Goal: Task Accomplishment & Management: Use online tool/utility

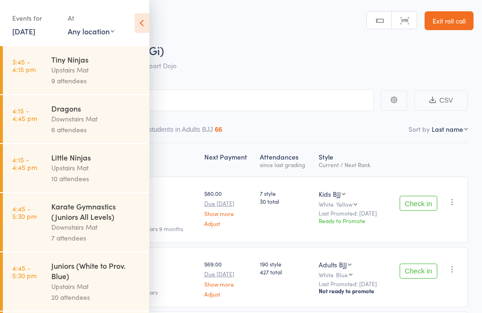
click at [141, 32] on icon at bounding box center [142, 23] width 15 height 20
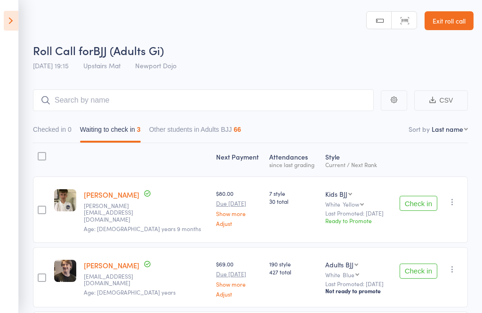
click at [413, 201] on button "Check in" at bounding box center [419, 203] width 38 height 15
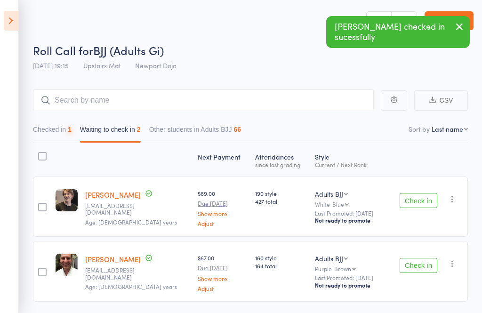
click at [427, 267] on button "Check in" at bounding box center [419, 265] width 38 height 15
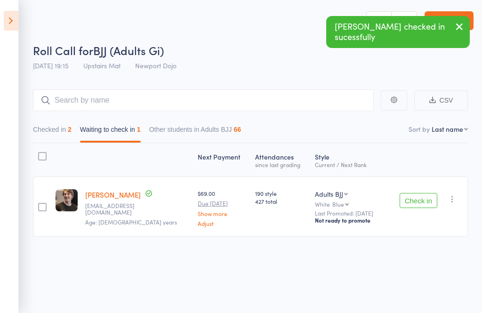
click at [458, 202] on button "button" at bounding box center [452, 199] width 11 height 11
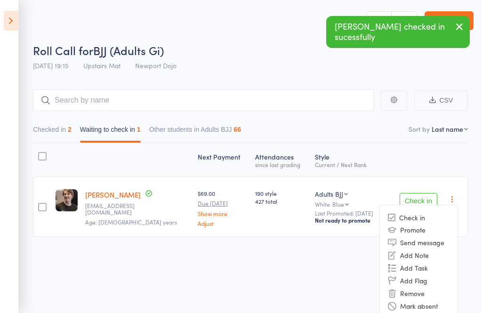
click at [416, 296] on li "Remove" at bounding box center [419, 293] width 78 height 13
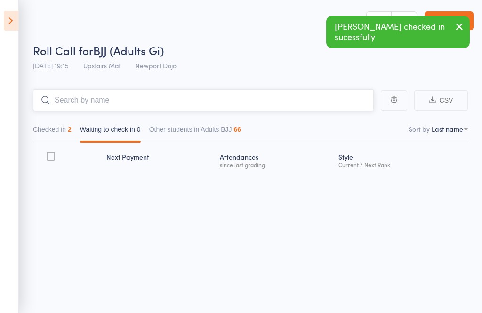
click at [272, 94] on input "search" at bounding box center [203, 100] width 341 height 22
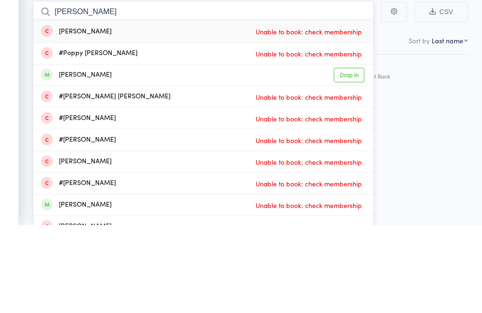
type input "Giles"
click at [354, 156] on link "Drop in" at bounding box center [349, 163] width 31 height 15
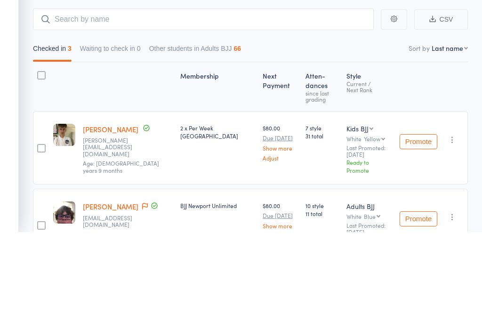
scroll to position [81, 0]
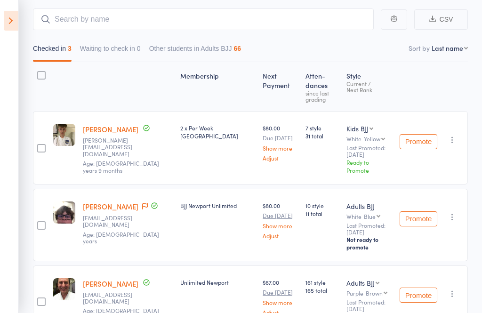
click at [4, 27] on icon at bounding box center [11, 21] width 15 height 20
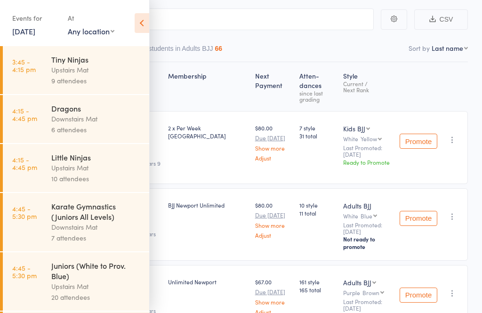
click at [44, 72] on link "3:45 - 4:15 pm Tiny Ninjas Upstairs Mat 9 attendees" at bounding box center [76, 70] width 146 height 48
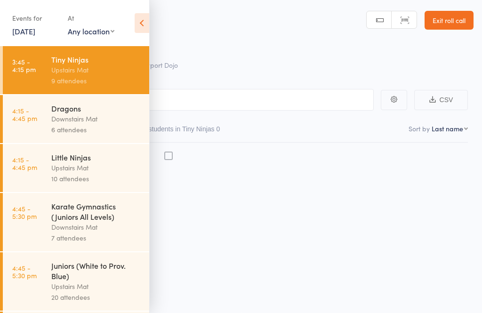
scroll to position [7, 0]
click at [142, 19] on icon at bounding box center [142, 23] width 15 height 20
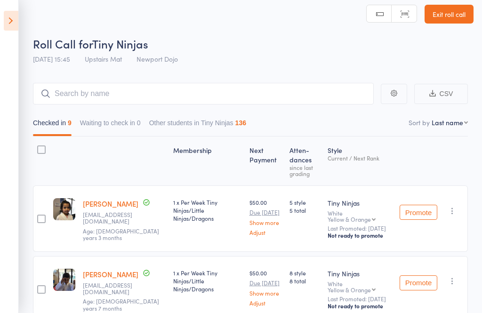
click at [4, 16] on icon at bounding box center [11, 21] width 15 height 20
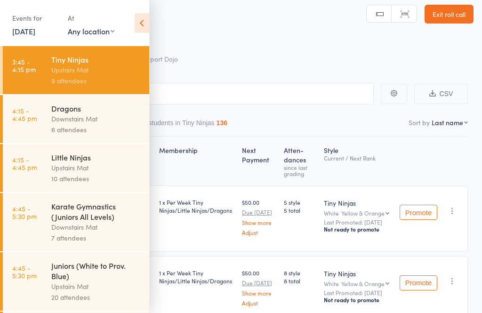
click at [57, 121] on div "Downstairs Mat" at bounding box center [96, 118] width 90 height 11
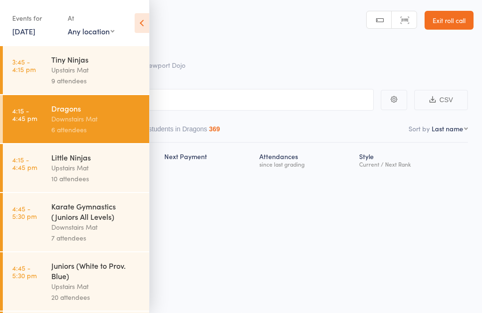
click at [138, 24] on icon at bounding box center [142, 23] width 15 height 20
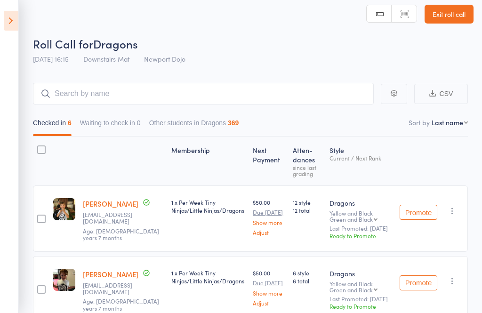
click at [7, 29] on icon at bounding box center [11, 21] width 15 height 20
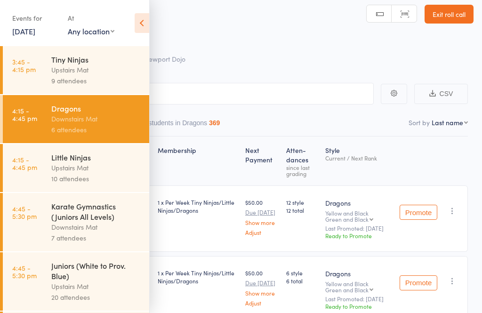
click at [47, 169] on link "4:15 - 4:45 pm Little Ninjas Upstairs Mat 10 attendees" at bounding box center [76, 168] width 146 height 48
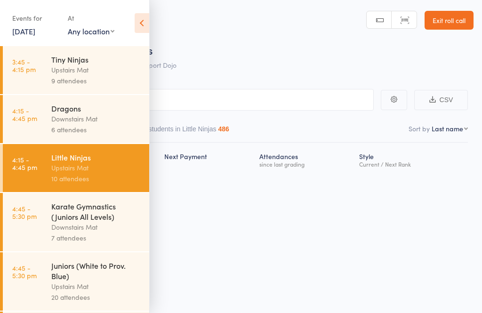
click at [138, 28] on icon at bounding box center [142, 23] width 15 height 20
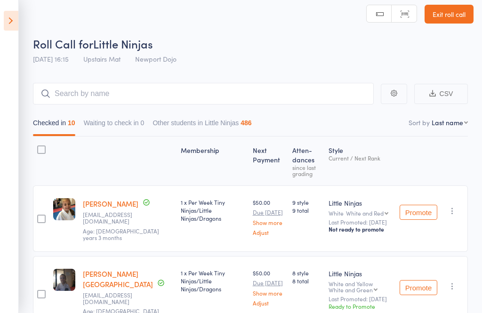
click at [7, 24] on icon at bounding box center [11, 21] width 15 height 20
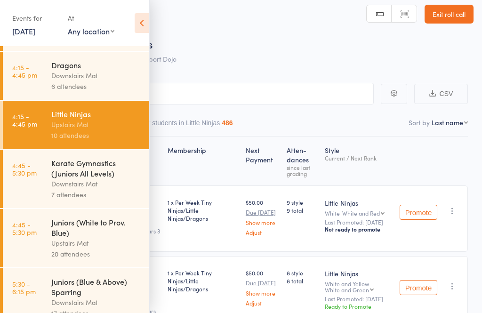
scroll to position [81, 0]
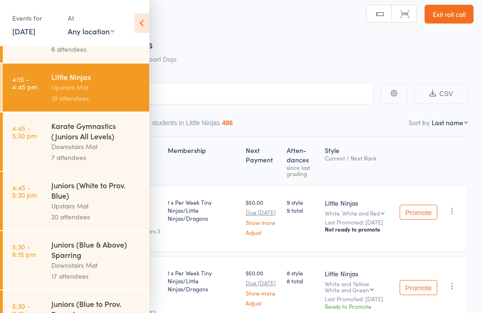
click at [51, 150] on div "Downstairs Mat" at bounding box center [96, 146] width 90 height 11
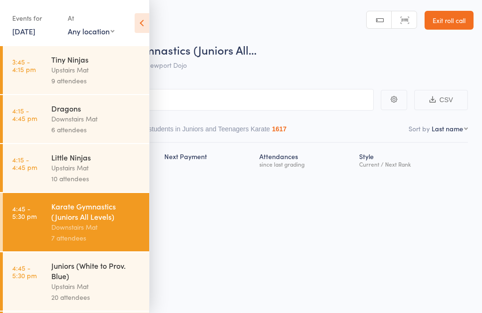
click at [138, 30] on icon at bounding box center [142, 23] width 15 height 20
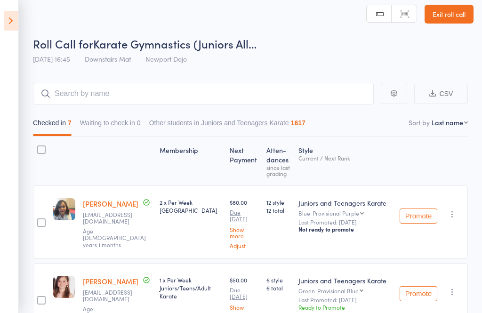
click at [6, 23] on icon at bounding box center [11, 21] width 15 height 20
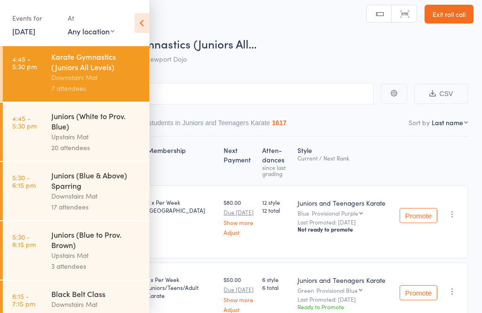
scroll to position [153, 0]
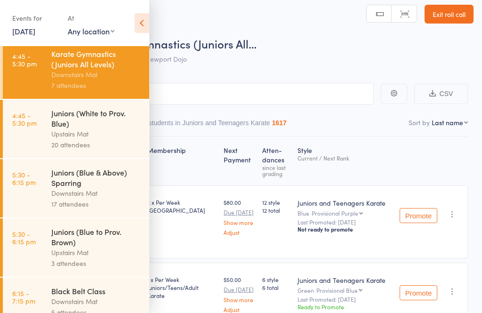
click at [58, 120] on div "Juniors (White to Prov. Blue)" at bounding box center [96, 118] width 90 height 21
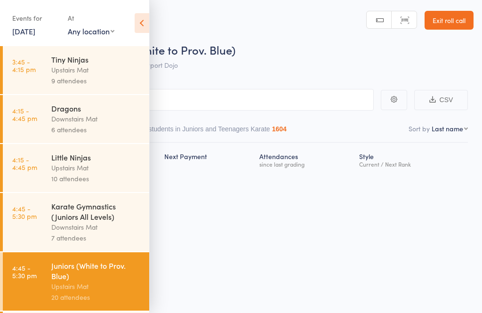
click at [138, 30] on icon at bounding box center [142, 23] width 15 height 20
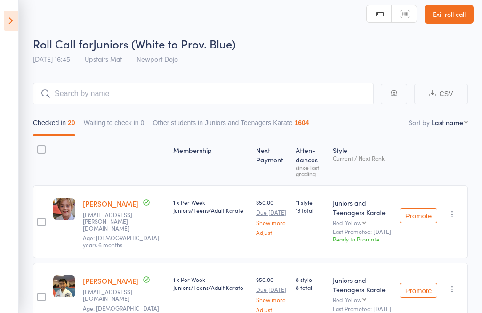
click at [6, 22] on icon at bounding box center [11, 21] width 15 height 20
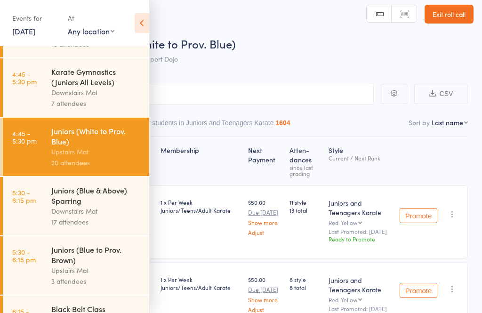
scroll to position [135, 0]
click at [68, 205] on div "Juniors (Blue & Above) Sparring" at bounding box center [96, 195] width 90 height 21
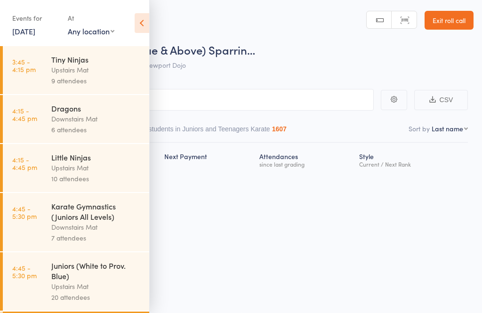
click at [141, 32] on icon at bounding box center [142, 23] width 15 height 20
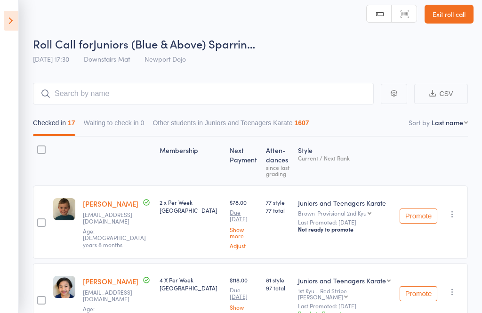
click at [8, 20] on icon at bounding box center [11, 21] width 15 height 20
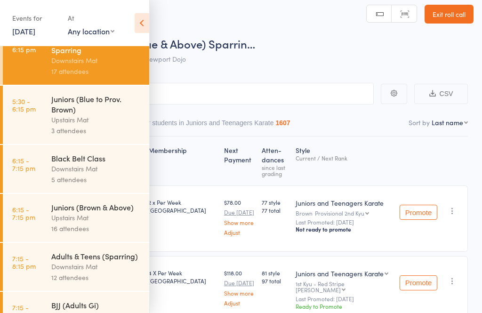
scroll to position [286, 0]
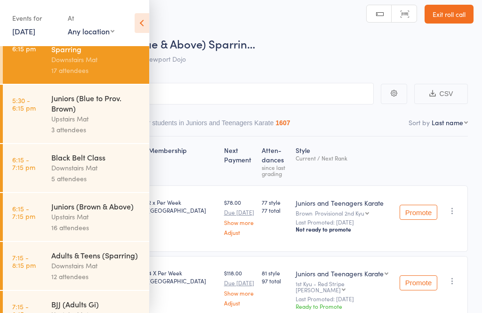
click at [54, 124] on div "Upstairs Mat" at bounding box center [96, 118] width 90 height 11
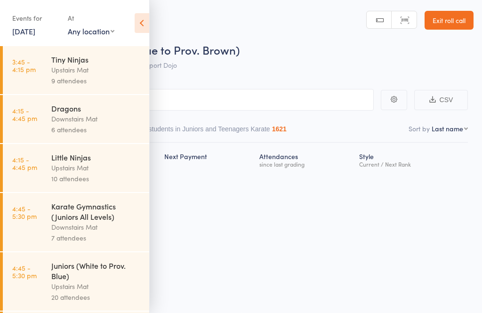
click at [142, 19] on icon at bounding box center [142, 23] width 15 height 20
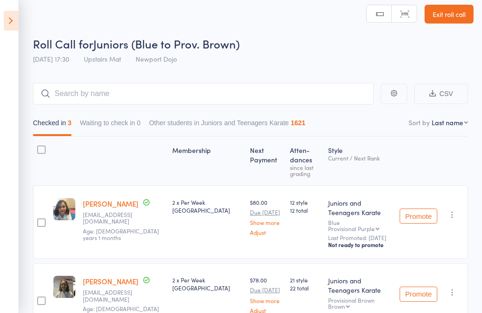
click at [5, 27] on icon at bounding box center [11, 21] width 15 height 20
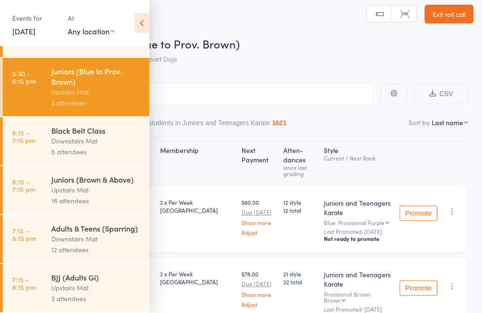
scroll to position [327, 0]
click at [55, 137] on div "Downstairs Mat" at bounding box center [96, 141] width 90 height 11
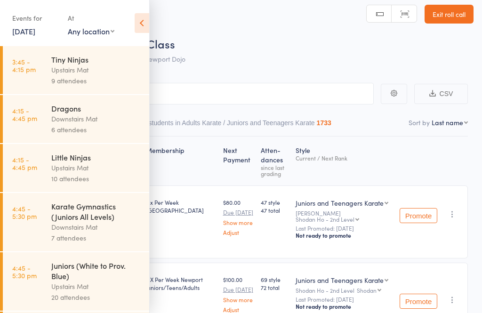
click at [143, 22] on icon at bounding box center [142, 23] width 15 height 20
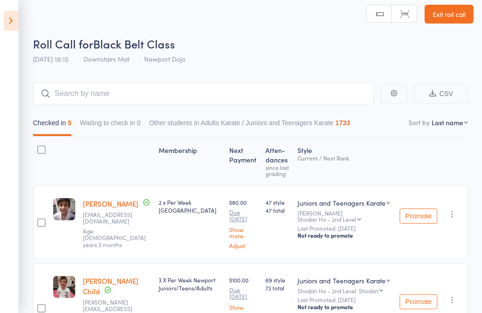
click at [11, 16] on icon at bounding box center [11, 21] width 15 height 20
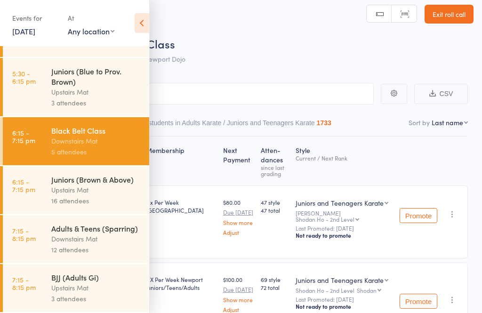
scroll to position [327, 0]
click at [69, 181] on div "Juniors (Brown & Above)" at bounding box center [96, 179] width 90 height 10
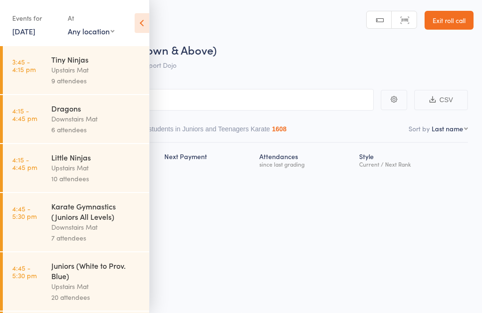
click at [142, 22] on icon at bounding box center [142, 23] width 15 height 20
